Goal: Task Accomplishment & Management: Complete application form

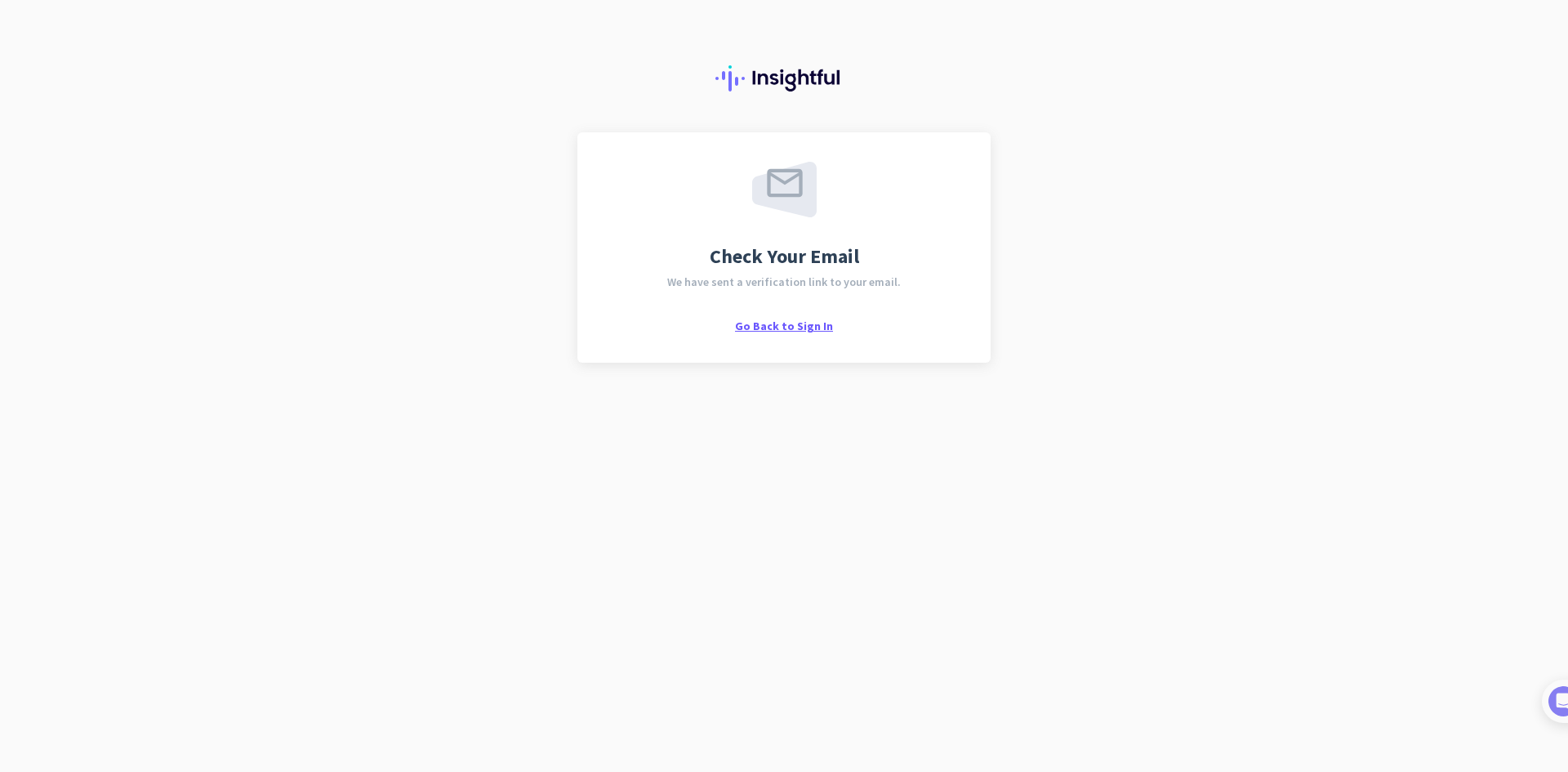
click at [759, 325] on span "Go Back to Sign In" at bounding box center [784, 325] width 98 height 14
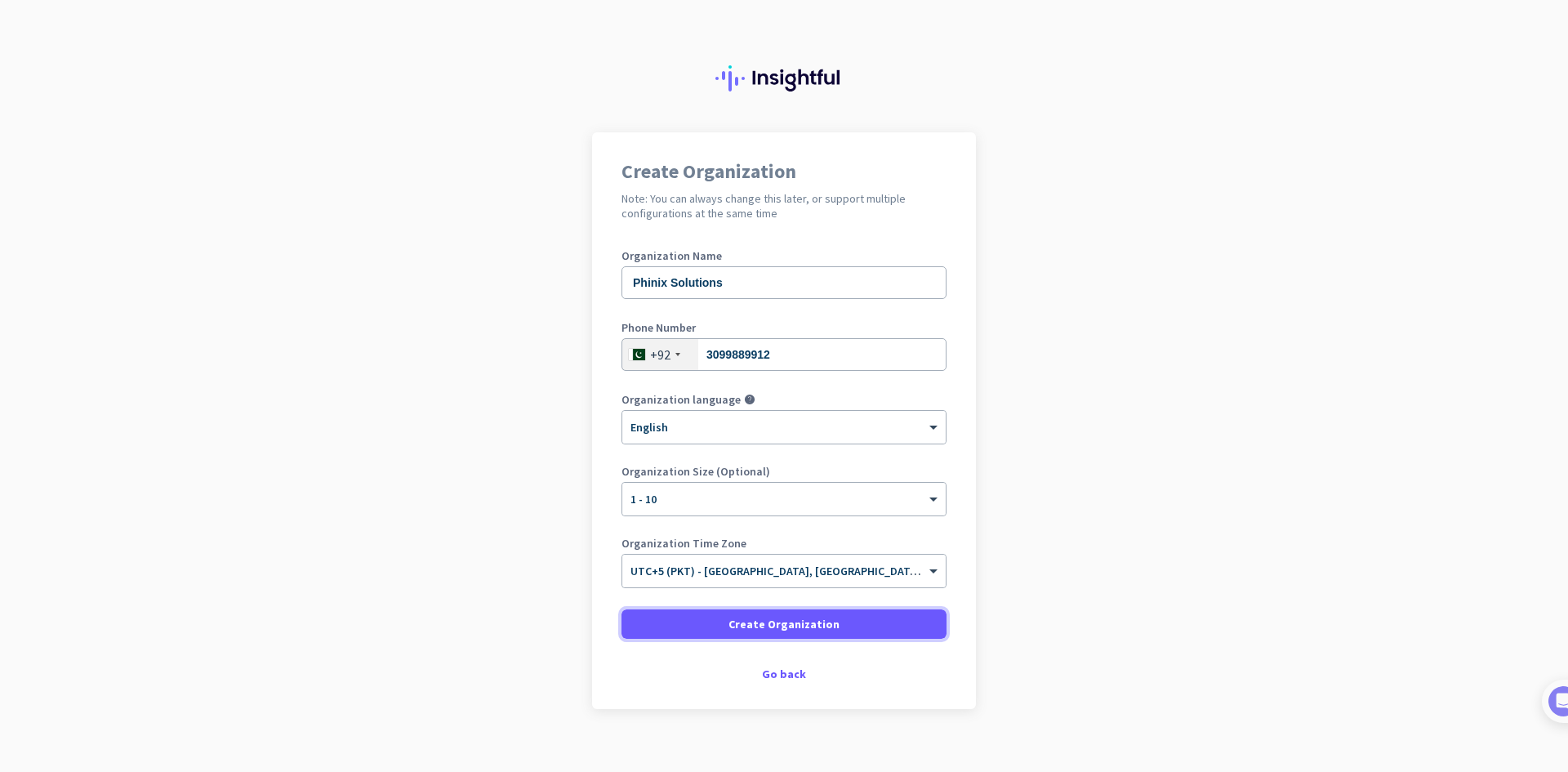
click at [735, 608] on span at bounding box center [784, 624] width 325 height 40
click at [764, 627] on span "Create Organization" at bounding box center [784, 624] width 111 height 16
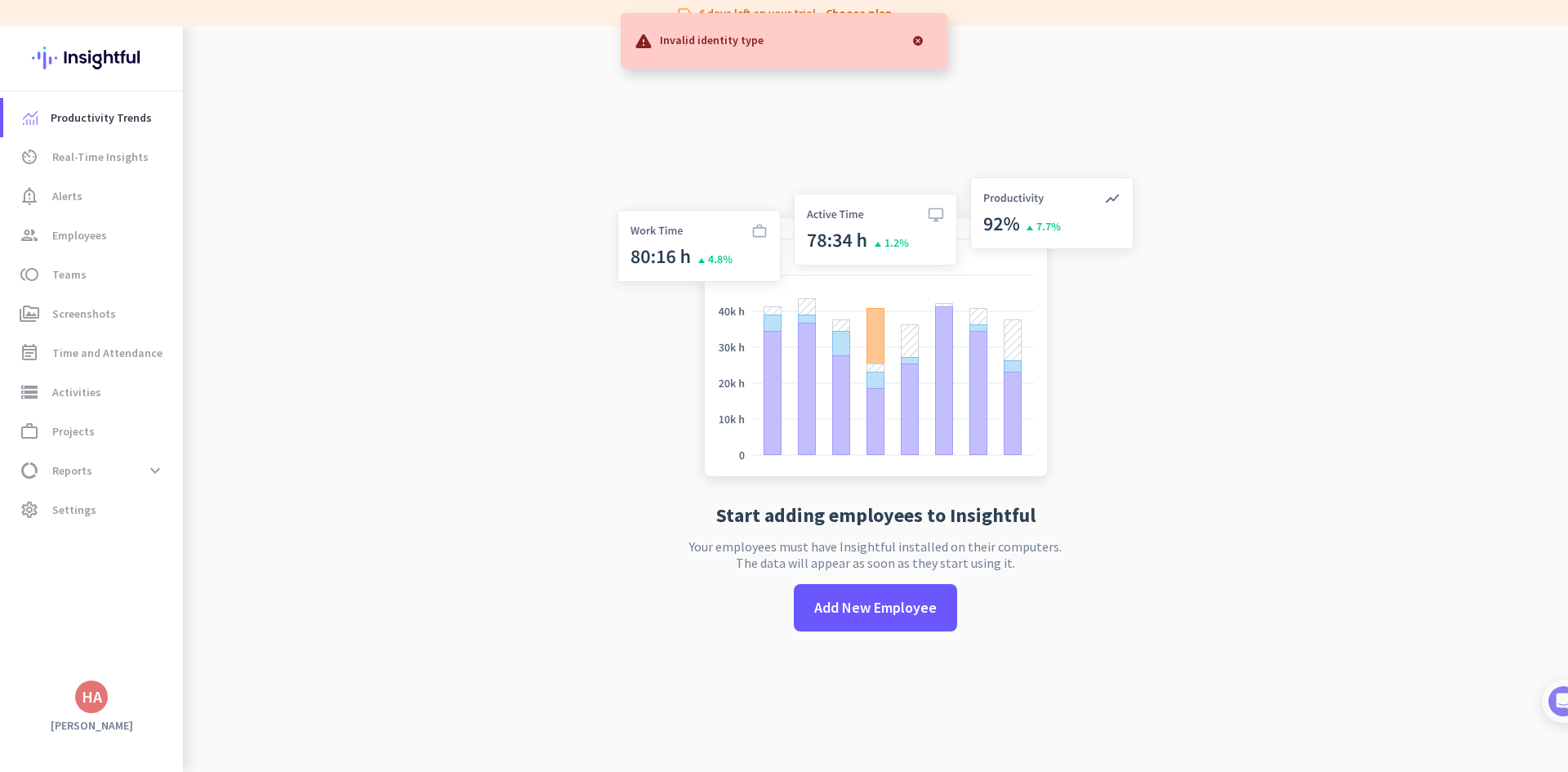
click at [493, 289] on app-no-employees "Start adding employees to Insightful Your employees must have Insightful instal…" at bounding box center [875, 412] width 1385 height 772
click at [921, 32] on div at bounding box center [918, 40] width 33 height 33
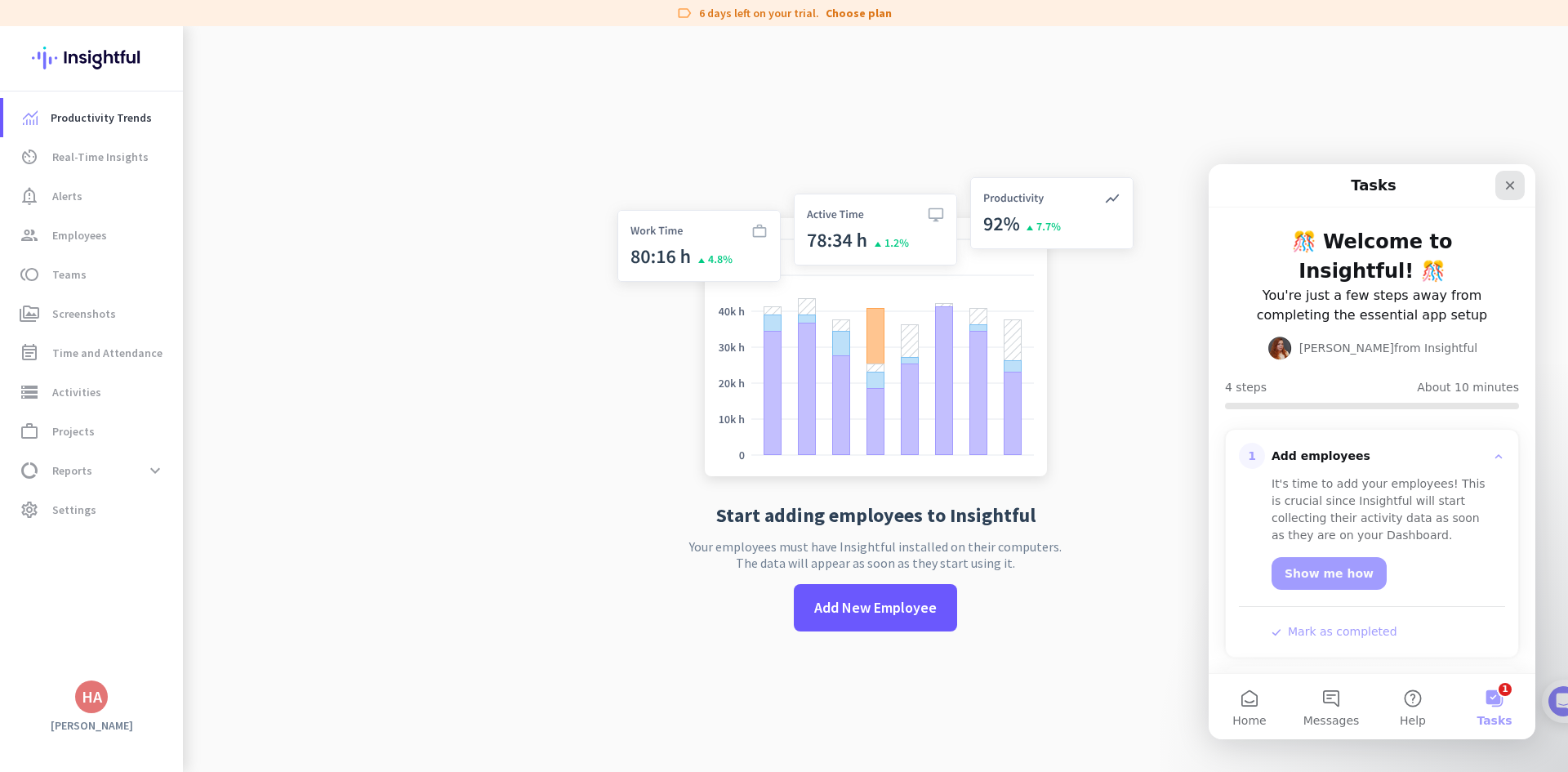
click at [1508, 194] on div "Close" at bounding box center [1510, 185] width 30 height 29
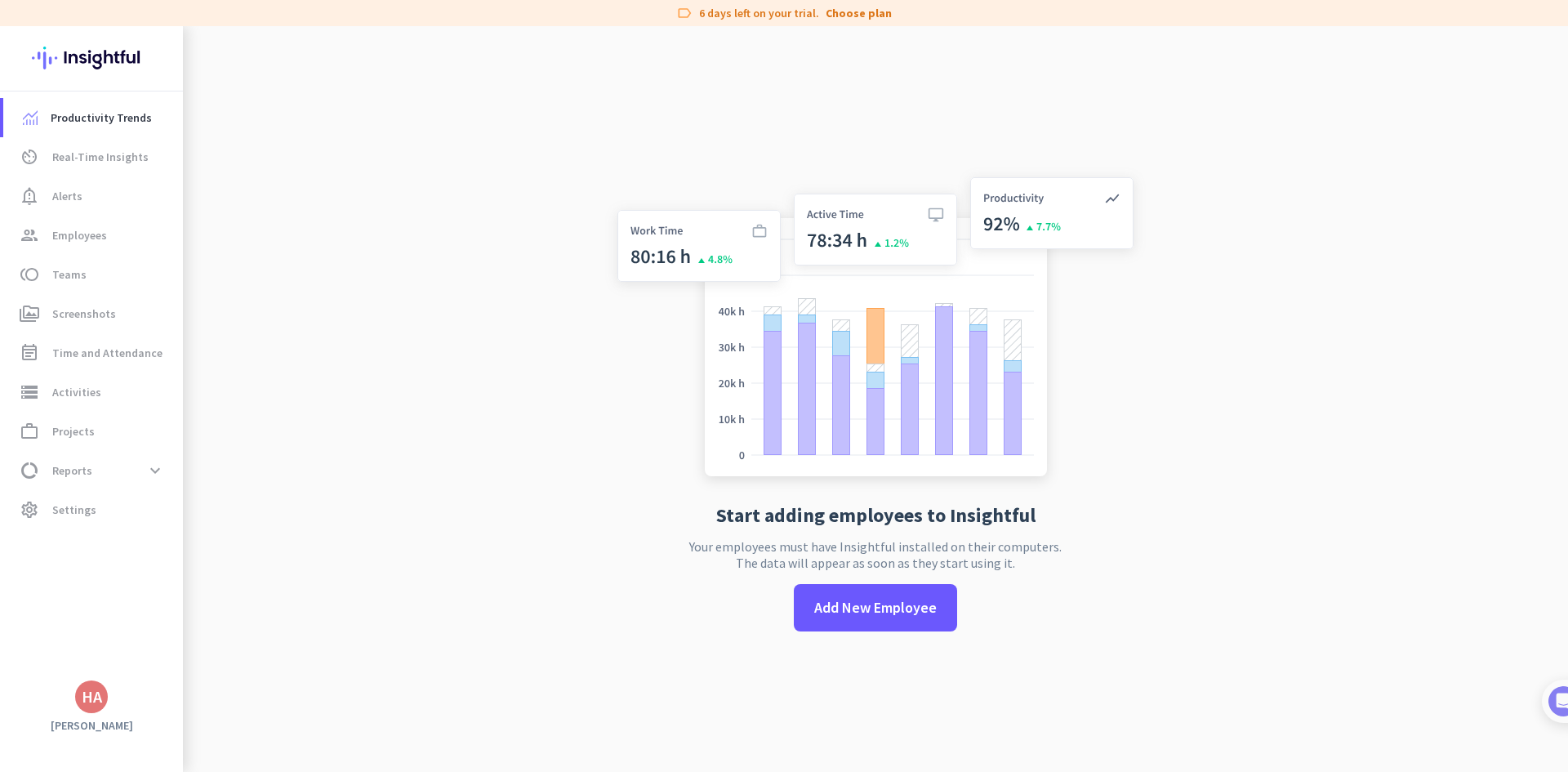
click at [473, 227] on app-no-employees "Start adding employees to Insightful Your employees must have Insightful instal…" at bounding box center [875, 412] width 1385 height 772
click at [907, 625] on span at bounding box center [876, 608] width 164 height 40
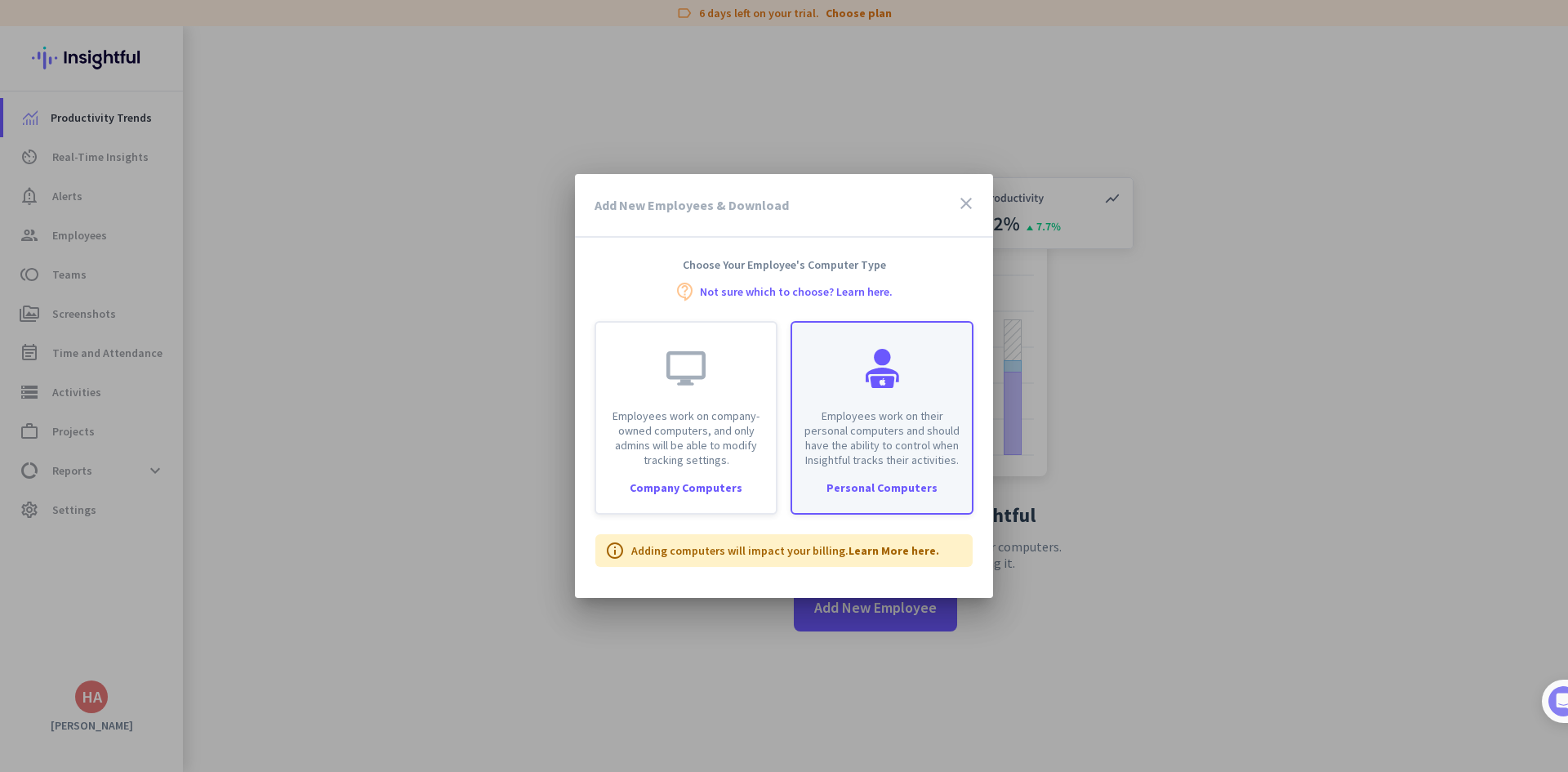
click at [844, 434] on p "Employees work on their personal computers and should have the ability to contr…" at bounding box center [882, 437] width 160 height 59
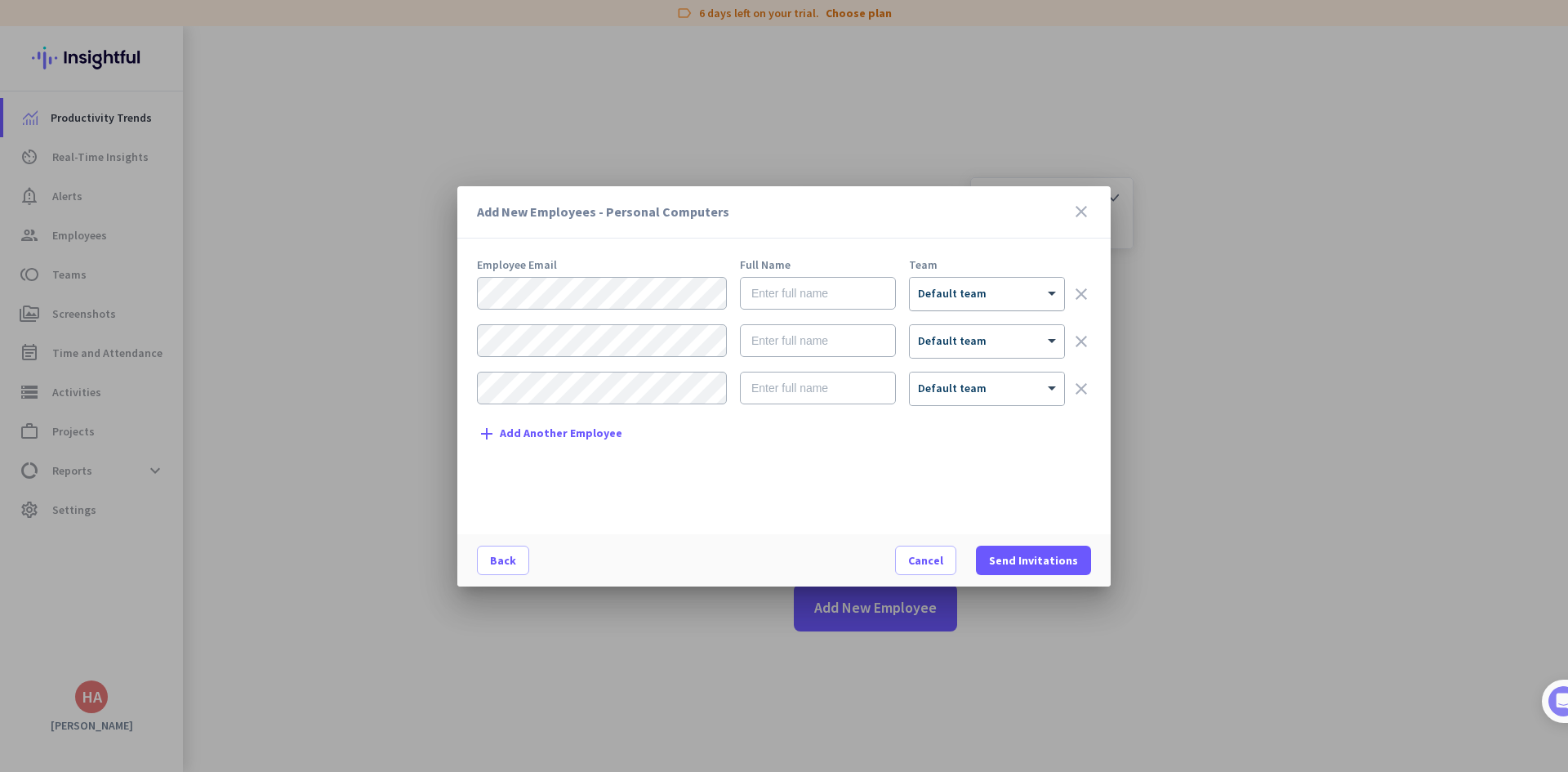
click at [956, 302] on div "× Default team" at bounding box center [986, 293] width 154 height 33
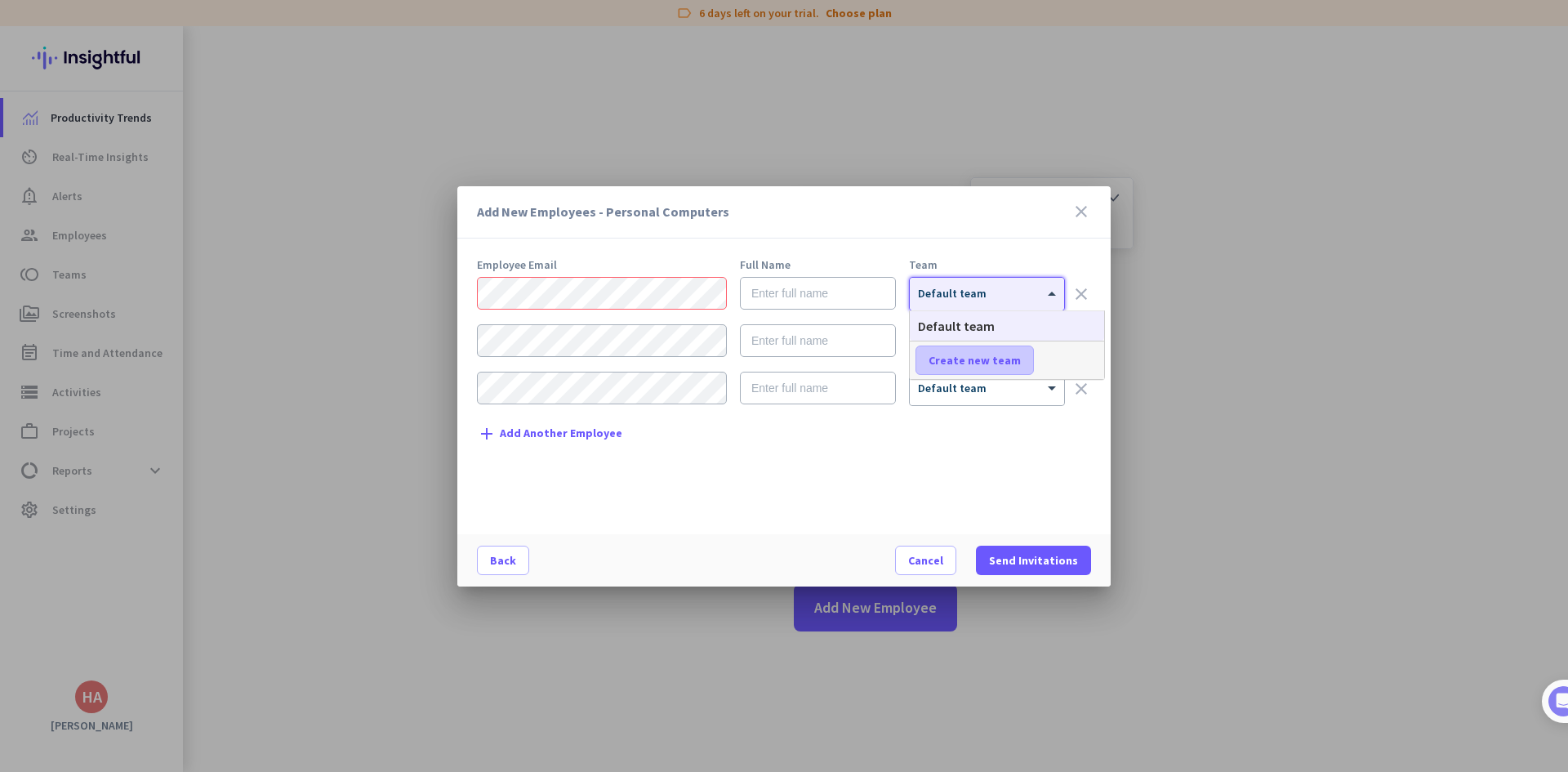
click at [970, 363] on span "Create new team" at bounding box center [975, 360] width 92 height 16
click at [1012, 362] on input "text" at bounding box center [975, 360] width 121 height 29
type input "SEO Team"
click at [1077, 360] on span "Save" at bounding box center [1073, 360] width 25 height 14
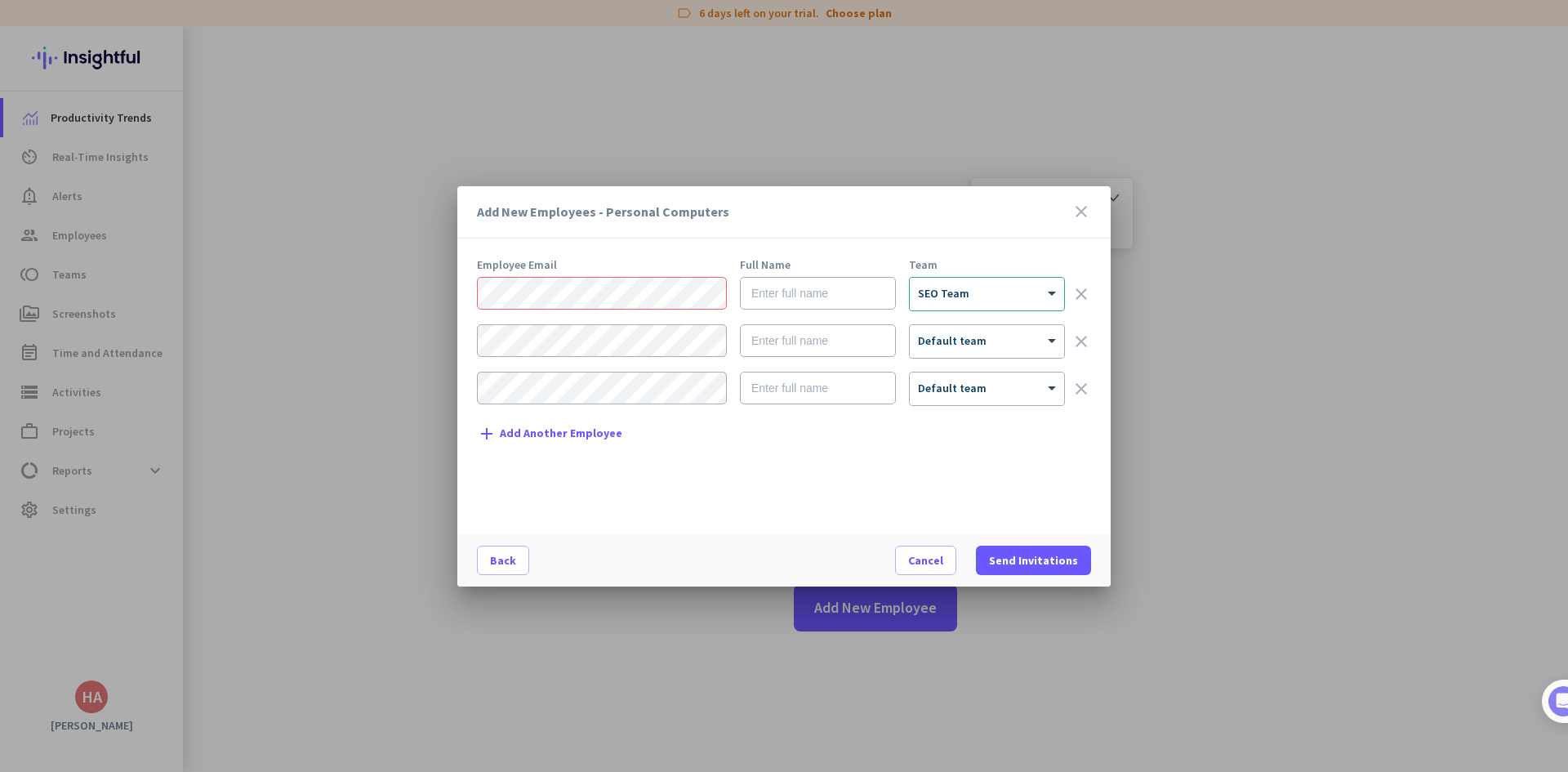
click at [991, 474] on div "Employee Email Full Name Team × SEO Team clear × Default team clear × Default t…" at bounding box center [791, 388] width 627 height 259
click at [1074, 352] on div "clear" at bounding box center [1081, 341] width 19 height 35
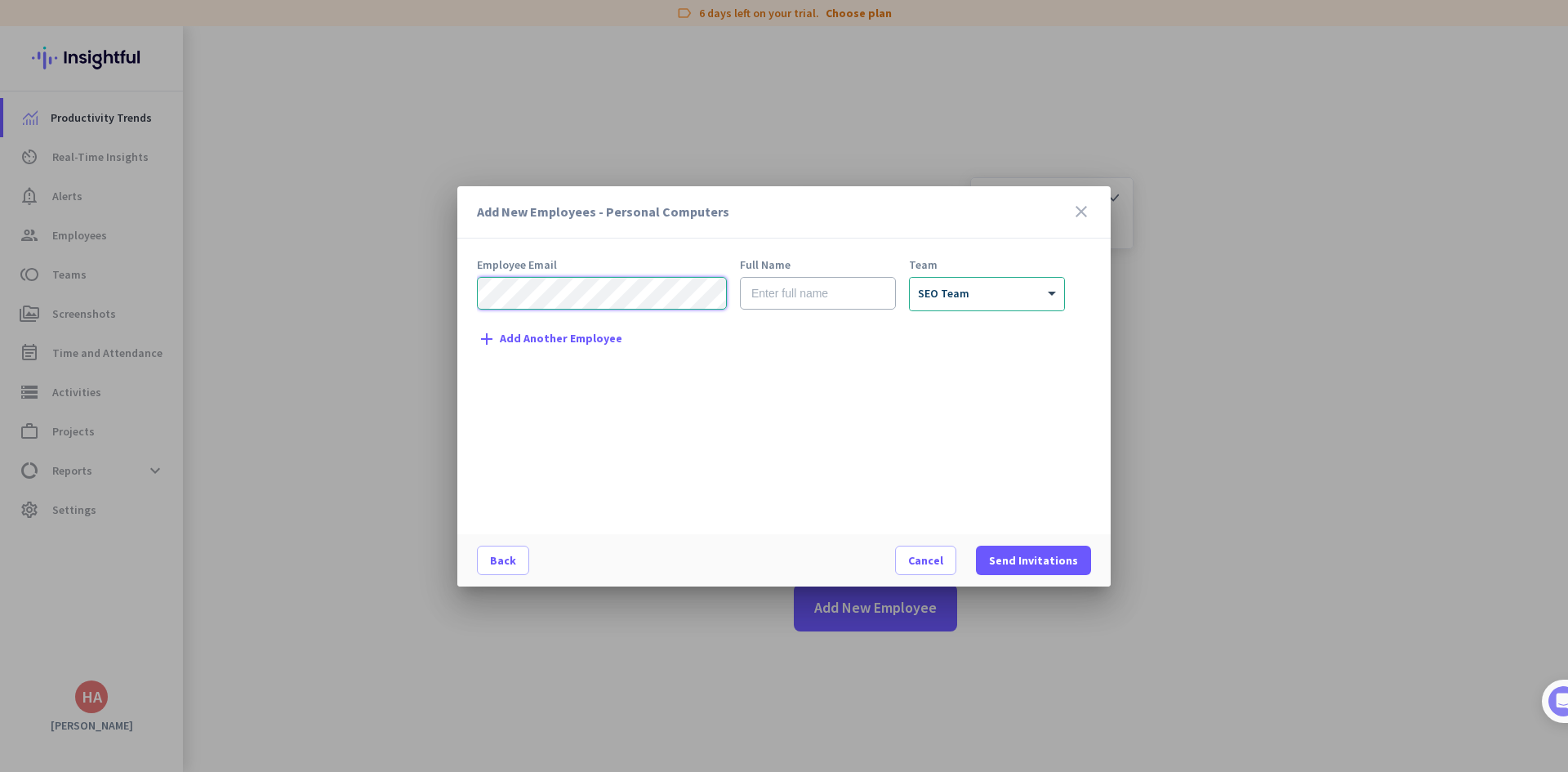
click at [476, 269] on mat-dialog-content "Employee Email Full Name Team × SEO Team clear add Add Another Employee" at bounding box center [784, 396] width 653 height 276
click at [767, 298] on input "text" at bounding box center [818, 292] width 156 height 33
paste input "mahtabahmad"
click at [791, 292] on input "mahtabahmad" at bounding box center [818, 292] width 156 height 33
click at [797, 295] on input "mahtab ahmad" at bounding box center [818, 292] width 156 height 33
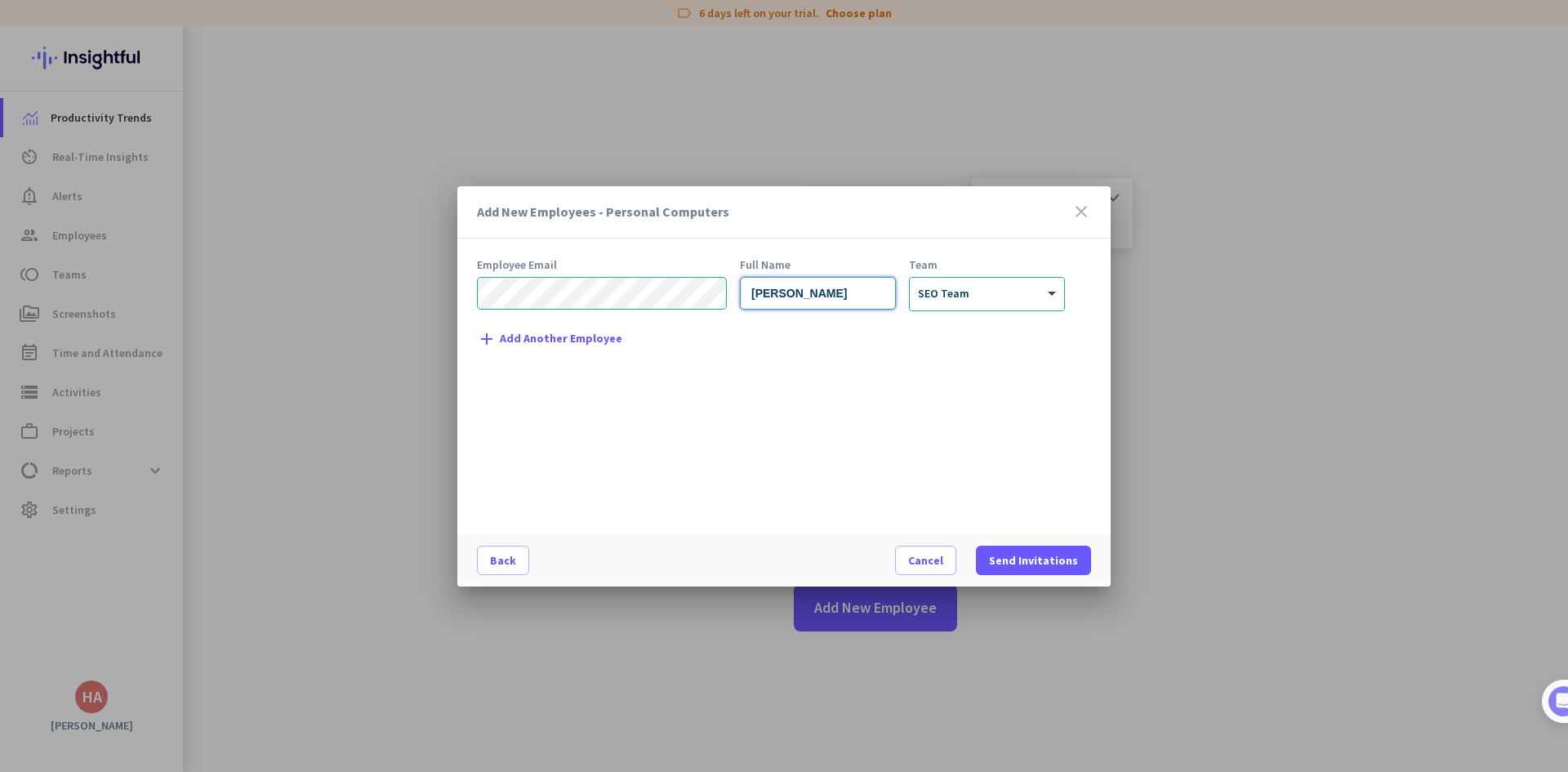
click at [760, 298] on input "mahtab Ahmad" at bounding box center [818, 292] width 156 height 33
type input "Mahtab Ahmad"
click at [762, 392] on div "Employee Email Full Name Team Mahtab Ahmad × SEO Team clear add Add Another Emp…" at bounding box center [791, 388] width 627 height 259
click at [954, 556] on span "button" at bounding box center [926, 560] width 60 height 40
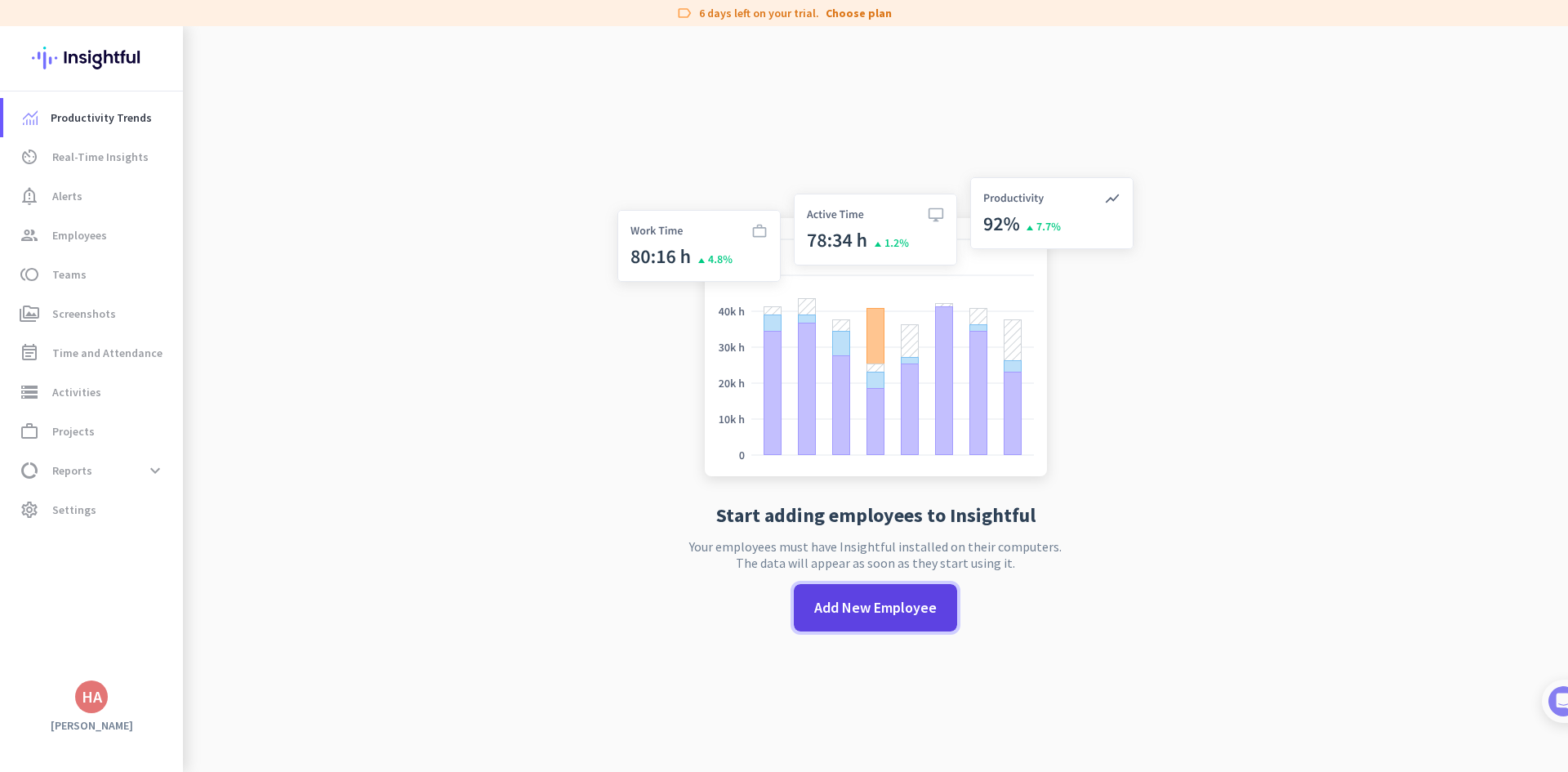
click at [883, 614] on span "Add New Employee" at bounding box center [875, 607] width 122 height 21
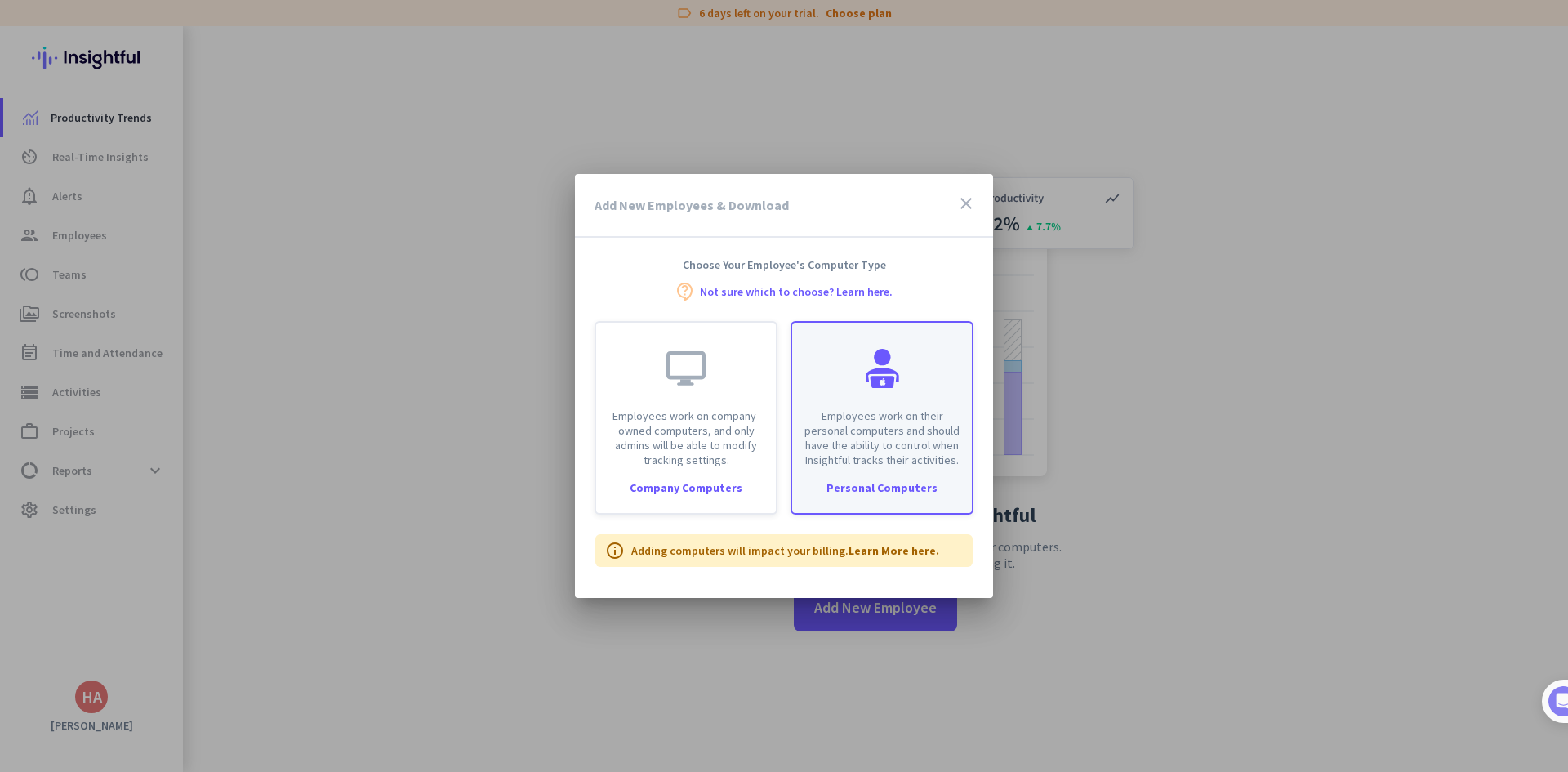
click at [817, 439] on p "Employees work on their personal computers and should have the ability to contr…" at bounding box center [882, 437] width 160 height 59
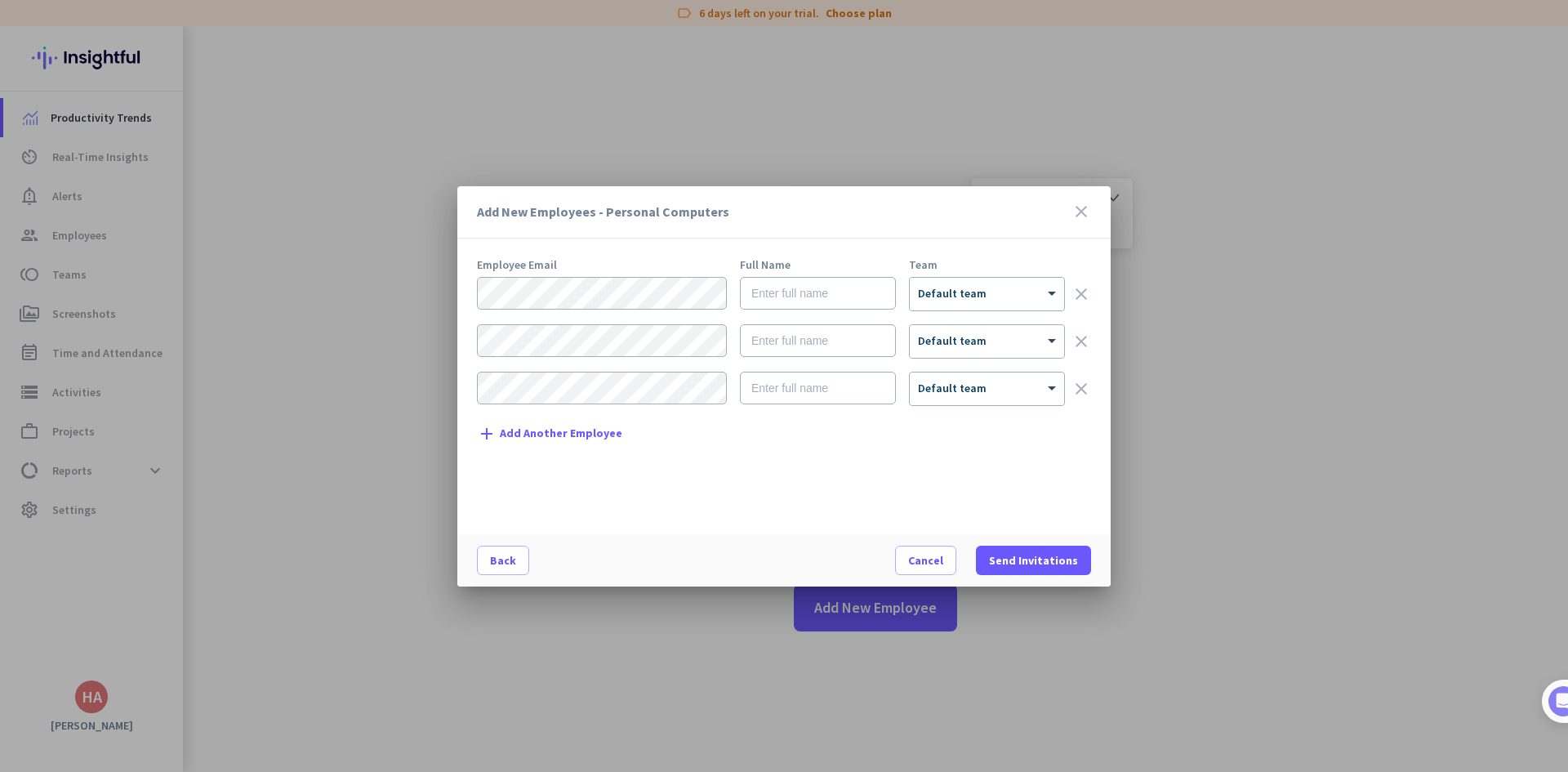
click at [617, 311] on form "× Default team clear × Default team clear × Default team clear" at bounding box center [784, 347] width 615 height 142
click at [969, 298] on span "Default team" at bounding box center [952, 292] width 68 height 14
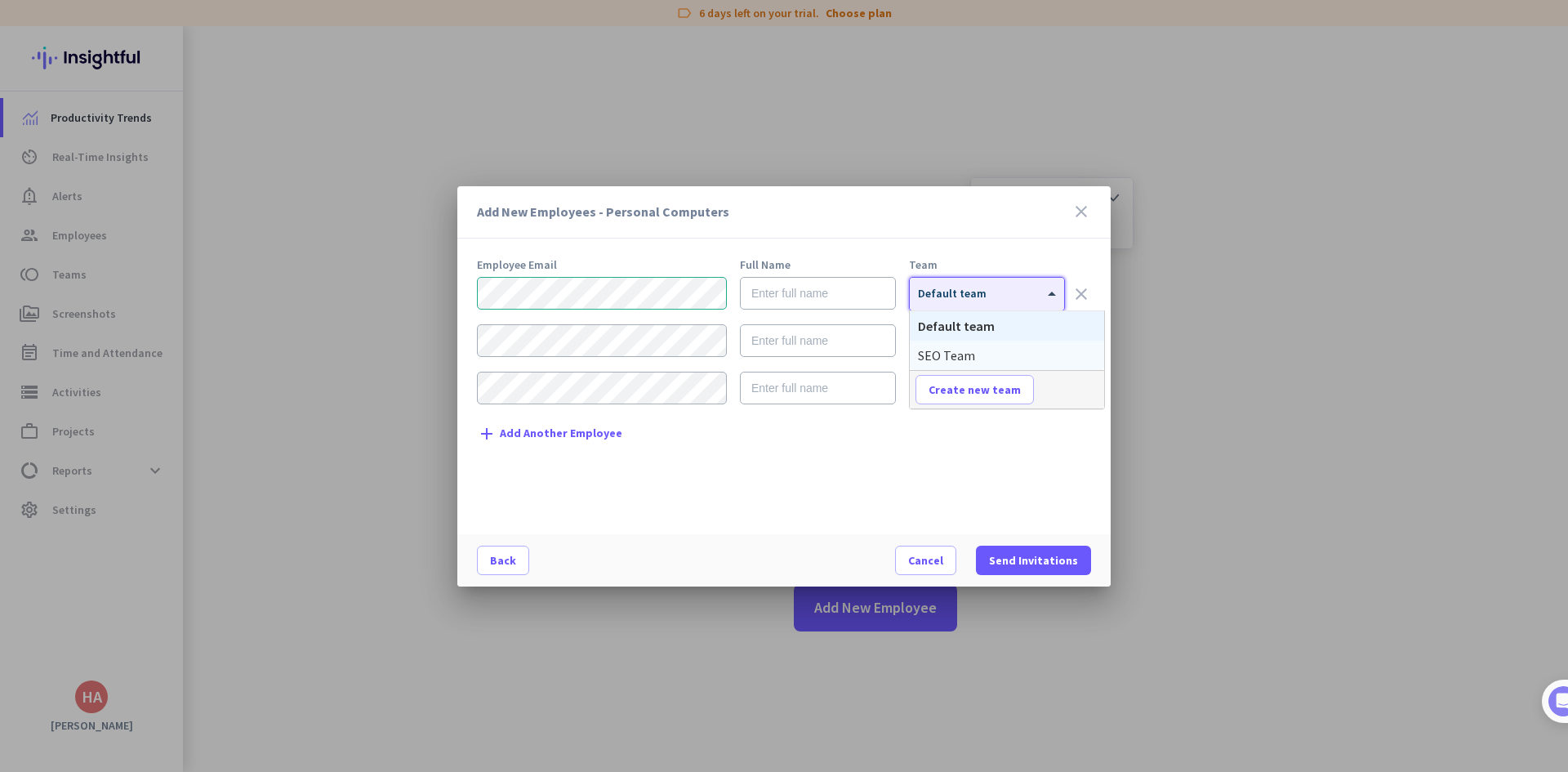
click at [980, 353] on div "SEO Team" at bounding box center [1007, 355] width 195 height 29
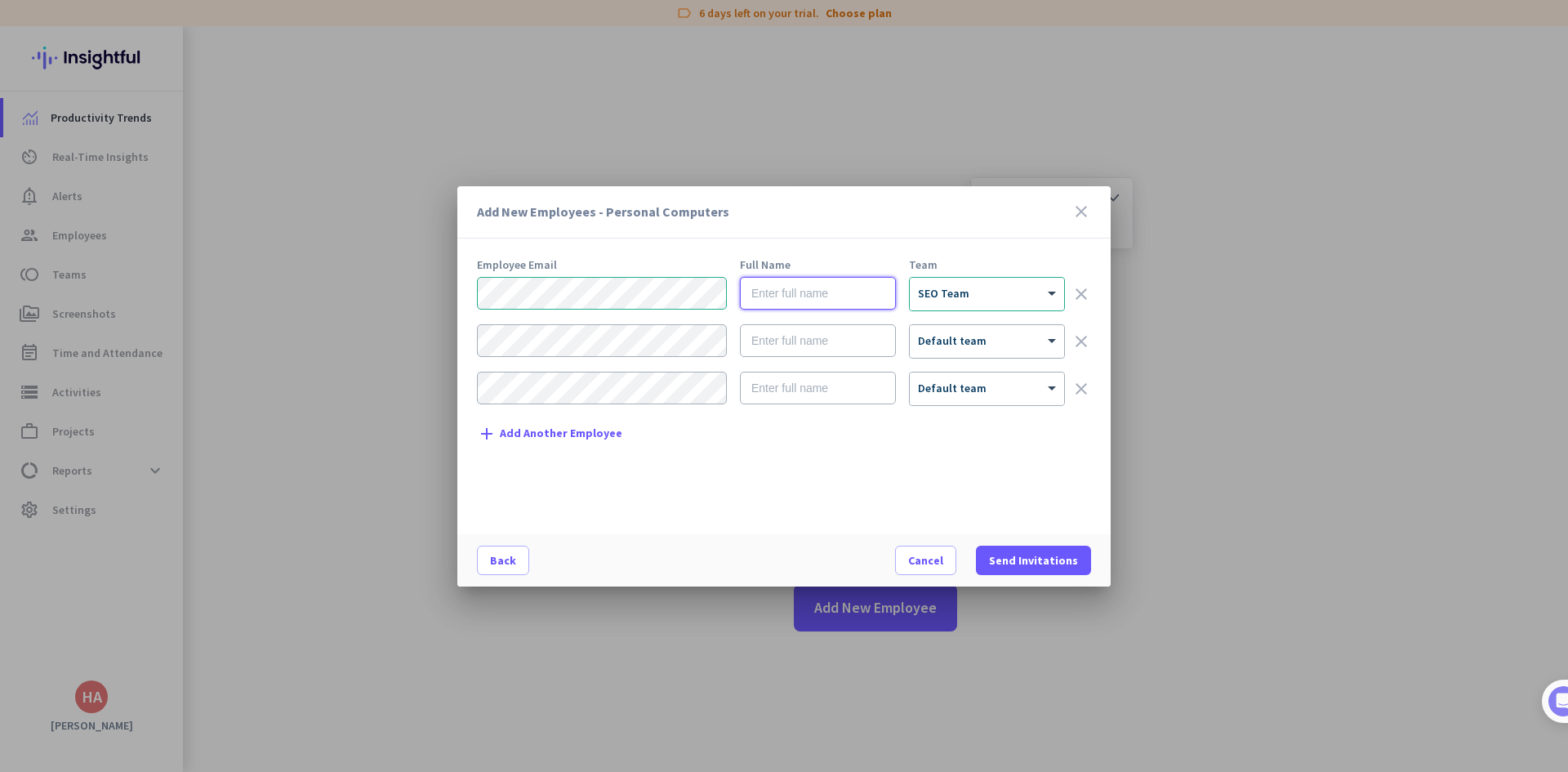
click at [840, 292] on input "text" at bounding box center [818, 292] width 156 height 33
paste input "Usman"
type input "Usman Azher"
click at [1084, 337] on icon "clear" at bounding box center [1081, 340] width 19 height 19
click at [1084, 379] on icon "clear" at bounding box center [1081, 389] width 19 height 19
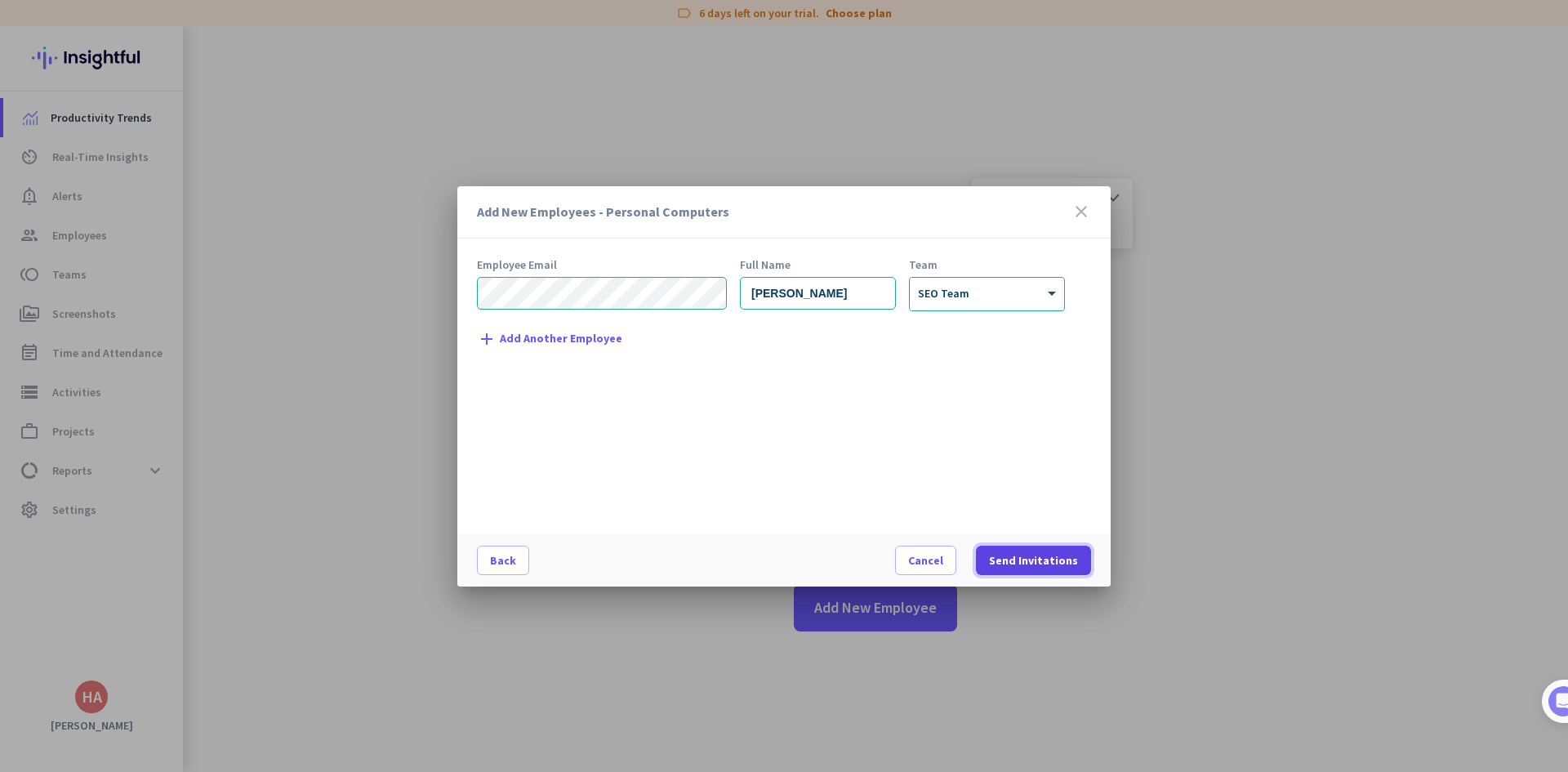
click at [1025, 556] on span "Send Invitations" at bounding box center [1034, 560] width 89 height 16
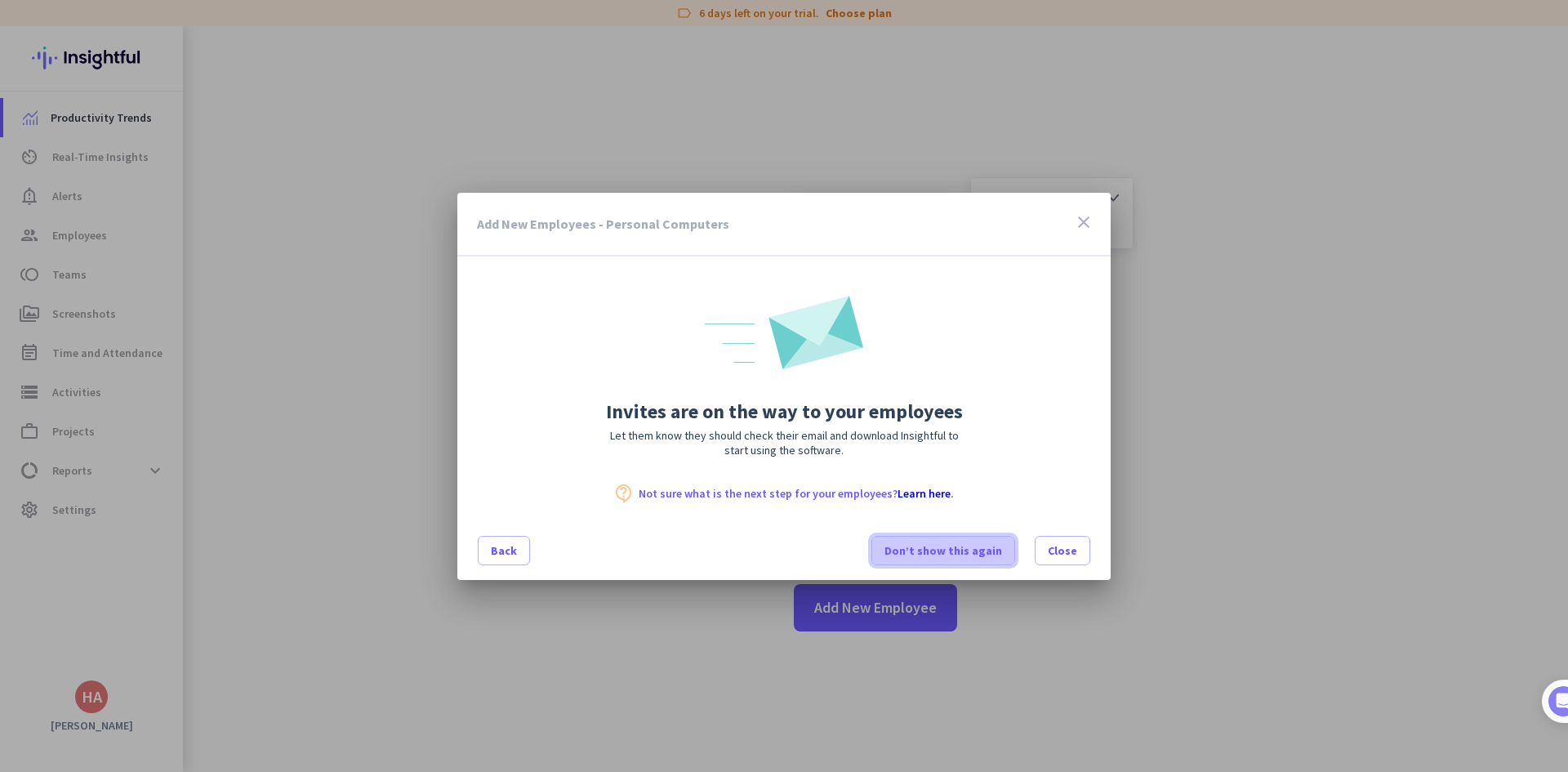
click at [1001, 560] on span at bounding box center [943, 550] width 142 height 40
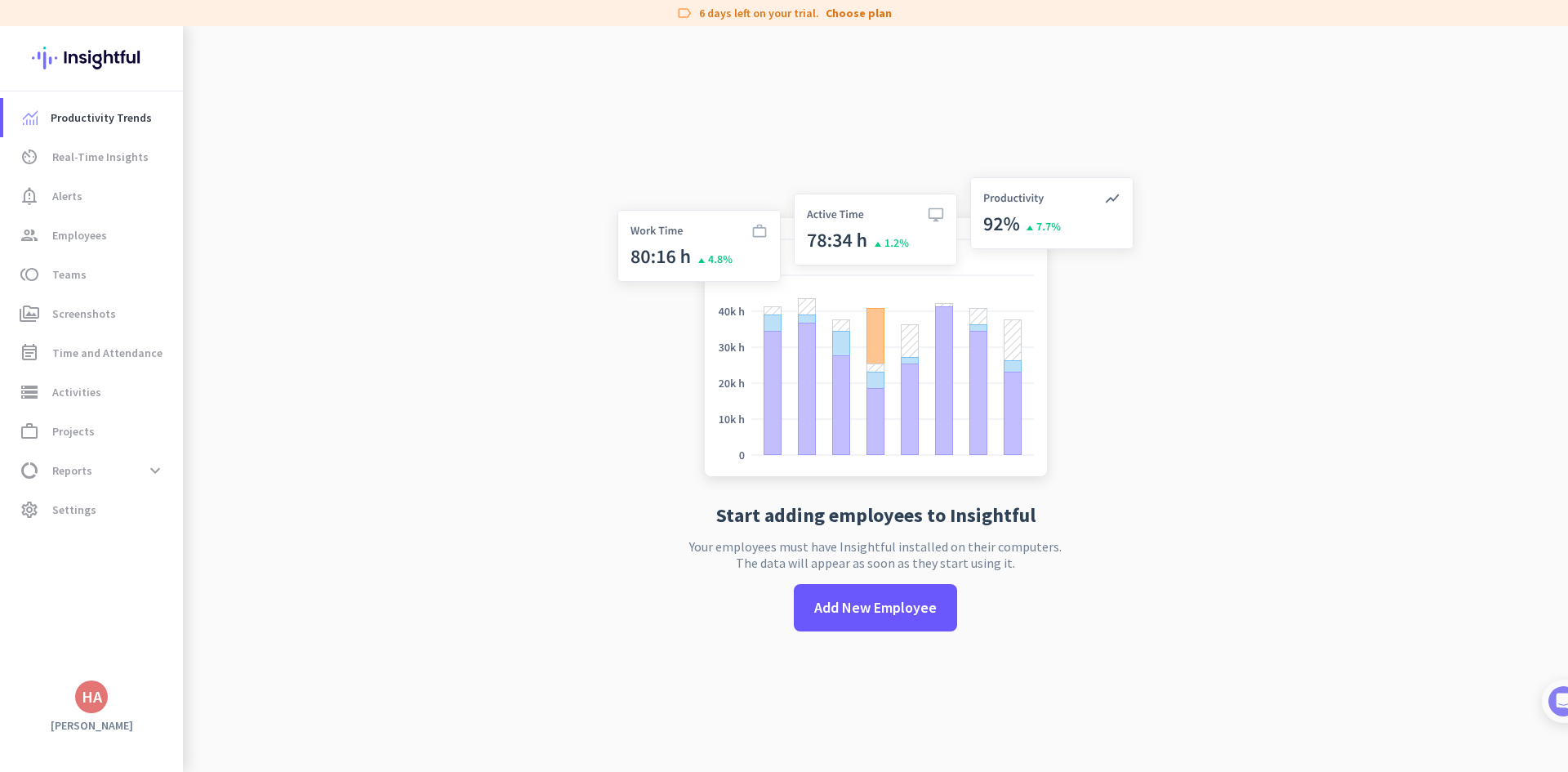
click at [508, 372] on app-no-employees "Start adding employees to Insightful Your employees must have Insightful instal…" at bounding box center [875, 412] width 1385 height 772
